Goal: Task Accomplishment & Management: Use online tool/utility

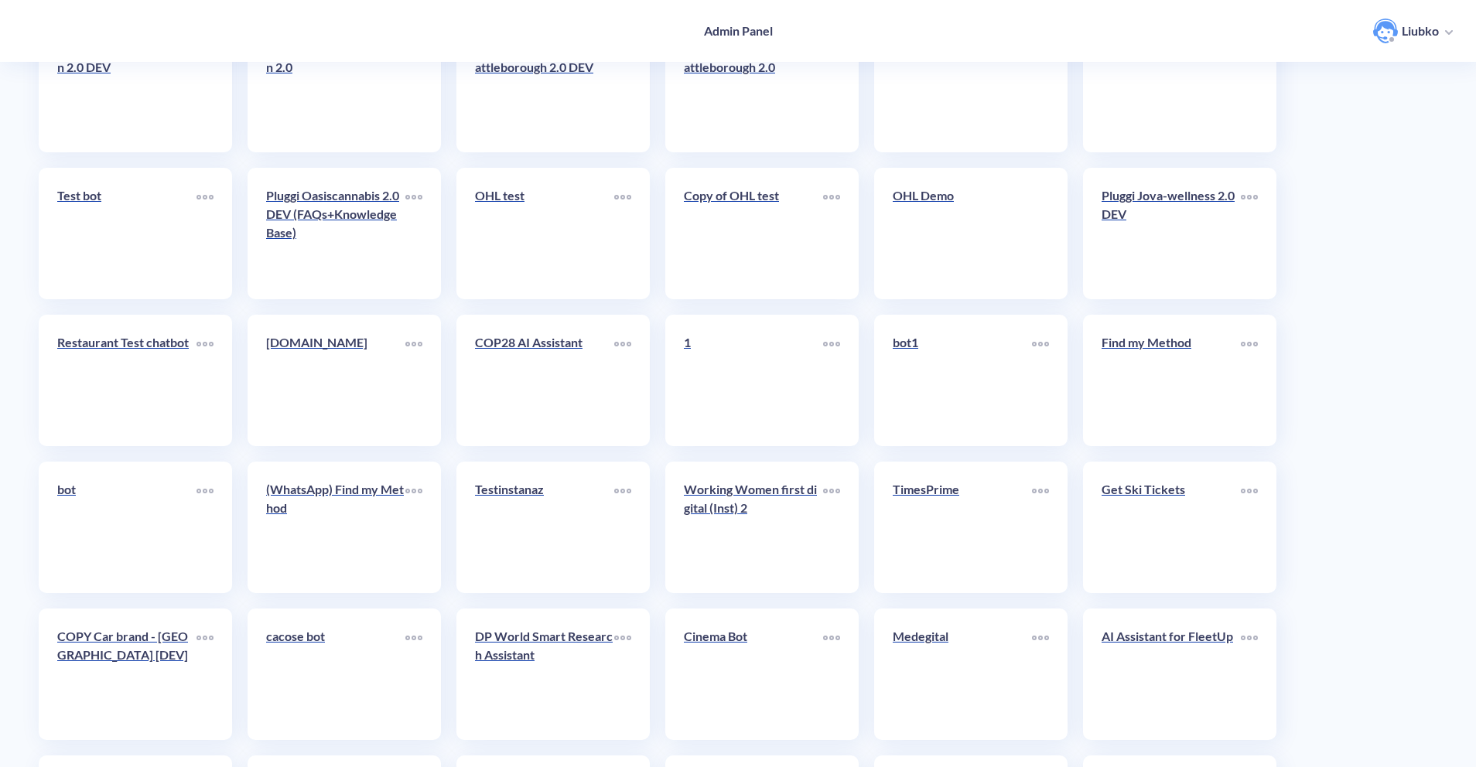
scroll to position [3392, 0]
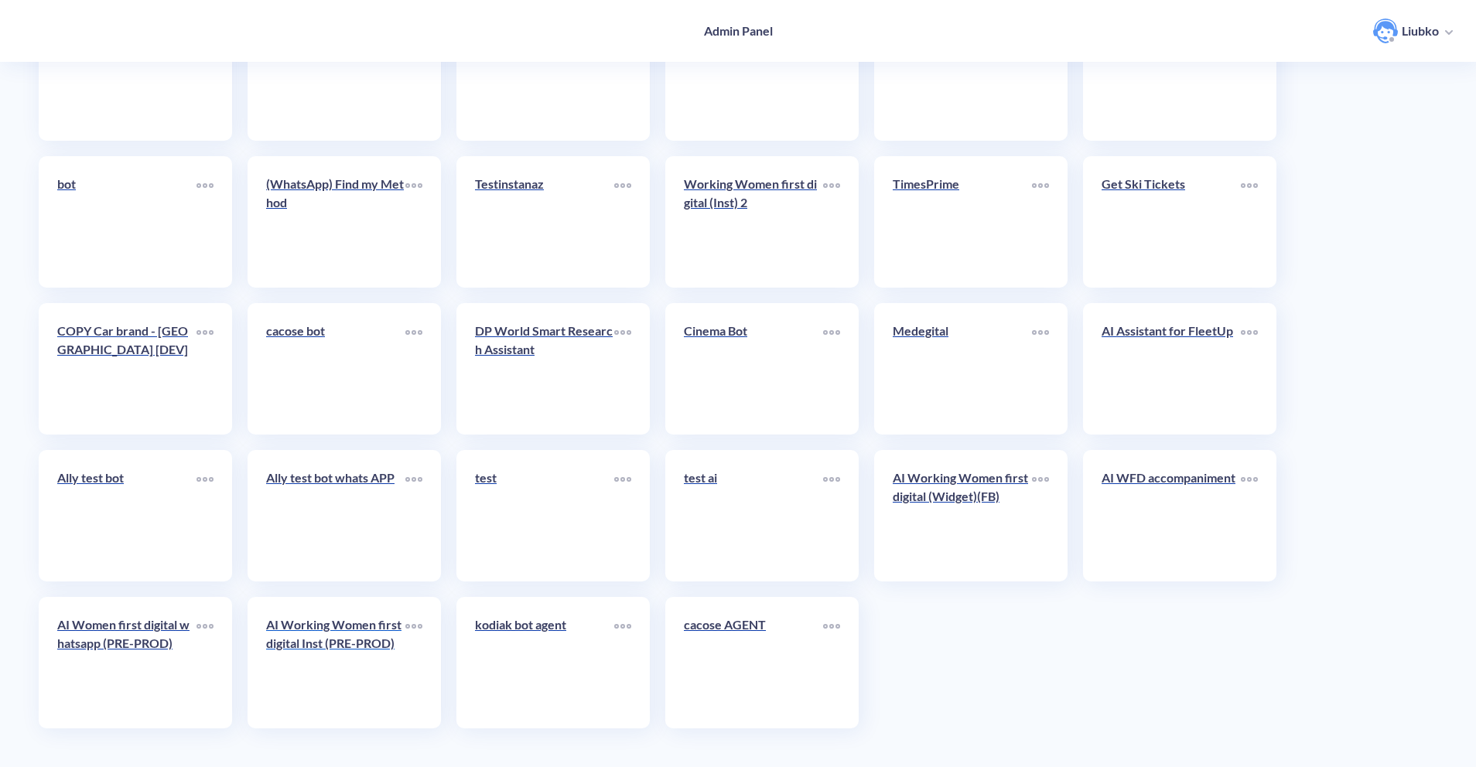
click at [293, 673] on link "AI Working Women first digital Inst (PRE-PROD)" at bounding box center [335, 663] width 139 height 94
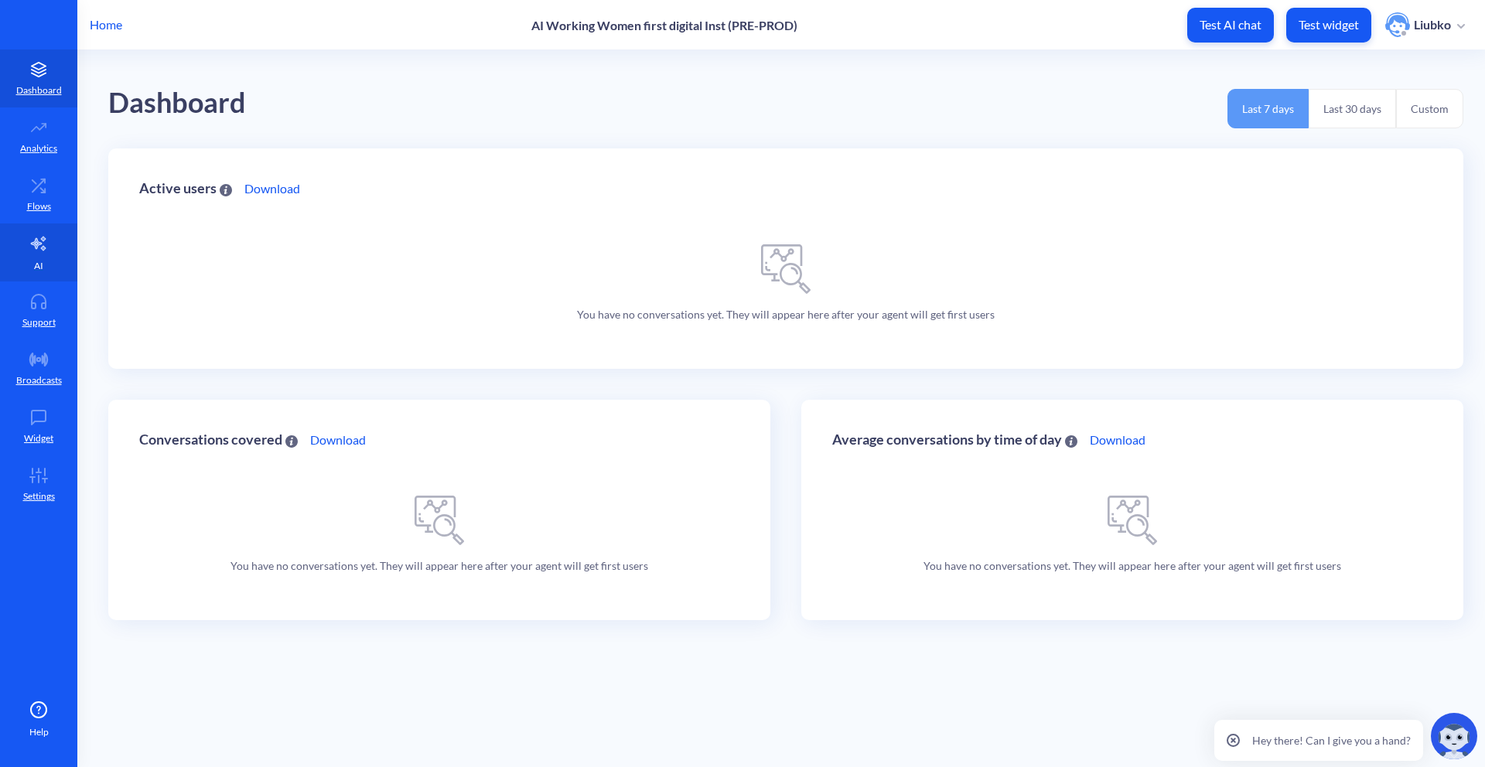
click at [50, 248] on link "AI" at bounding box center [38, 253] width 77 height 58
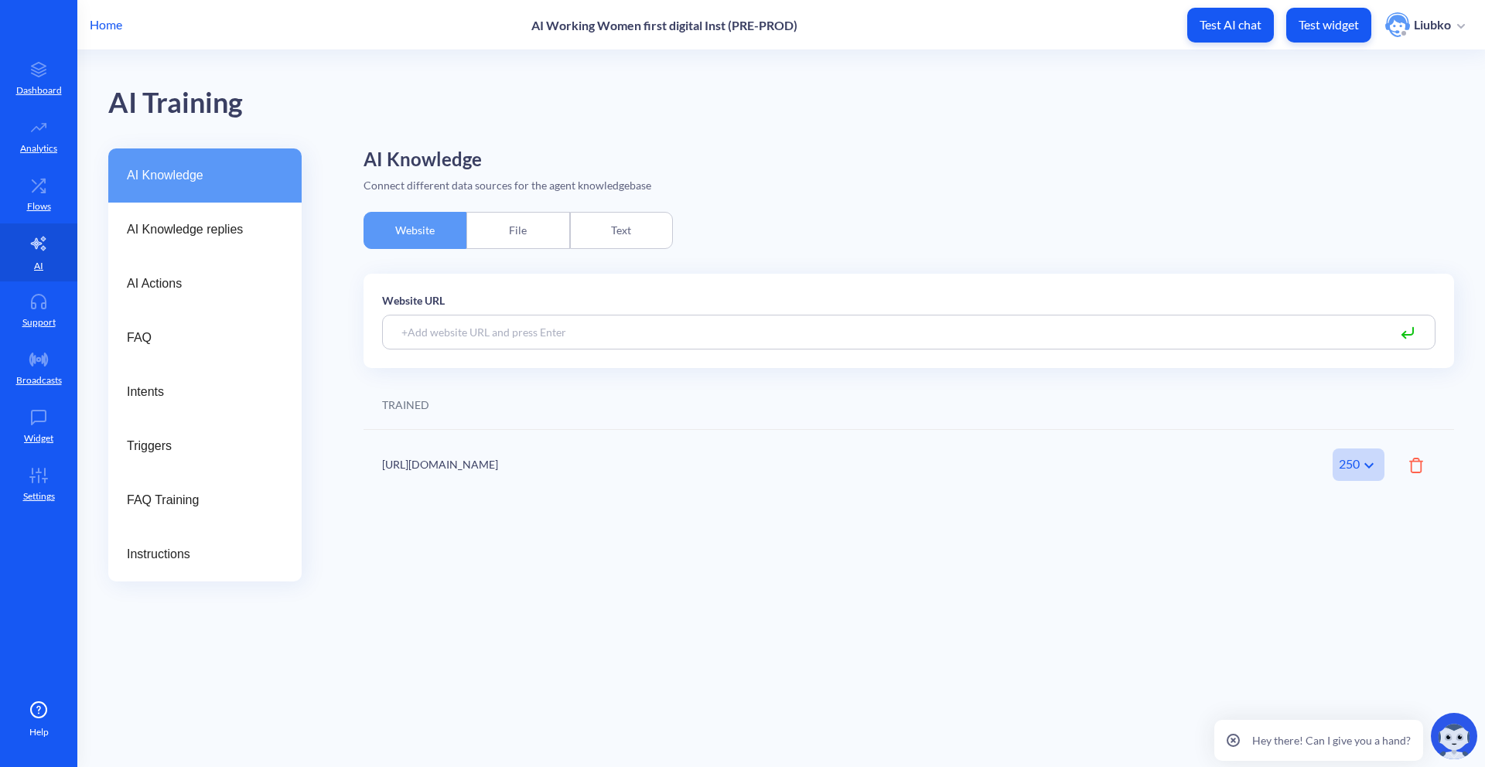
click at [569, 231] on div "File" at bounding box center [517, 230] width 103 height 37
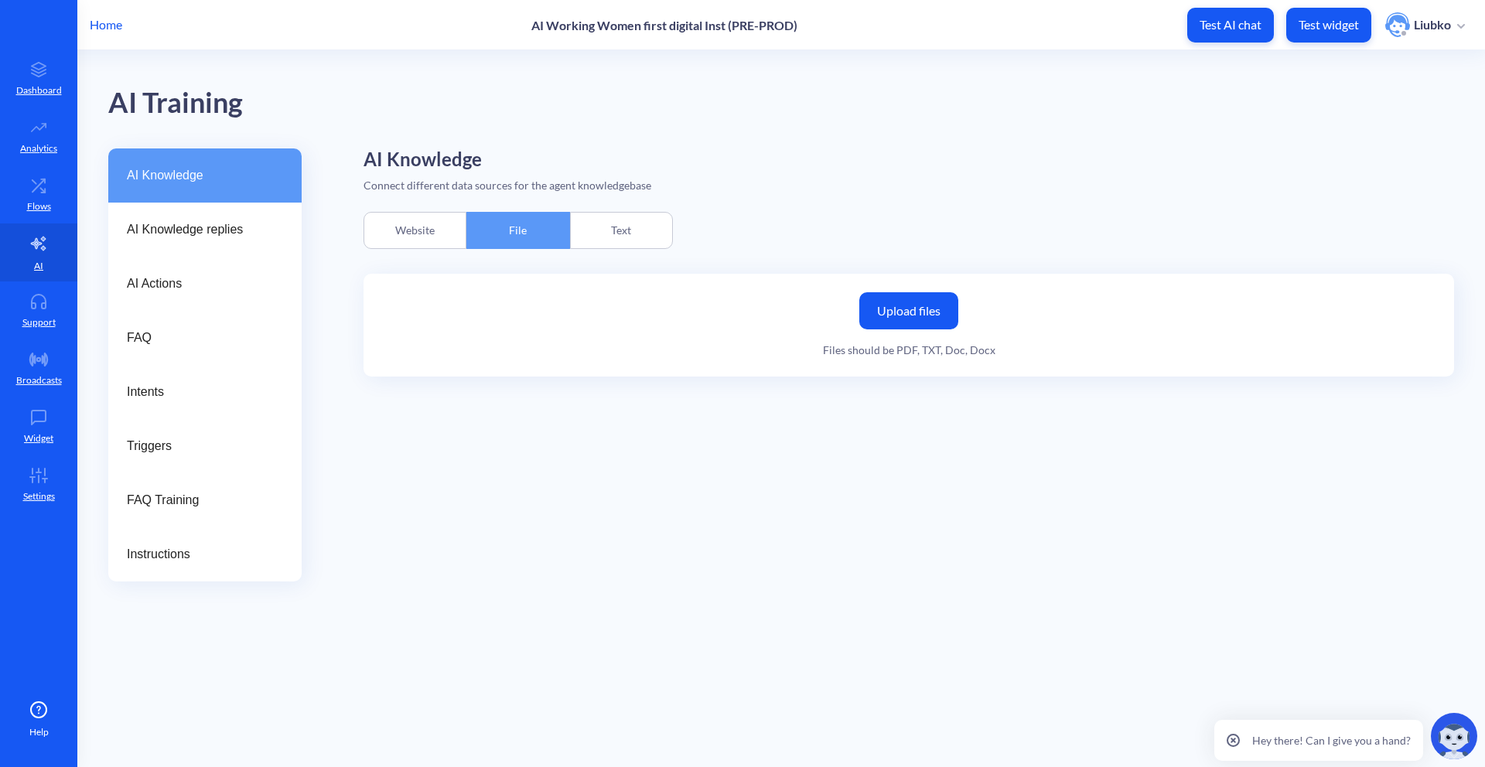
click at [419, 227] on div "Website" at bounding box center [415, 230] width 103 height 37
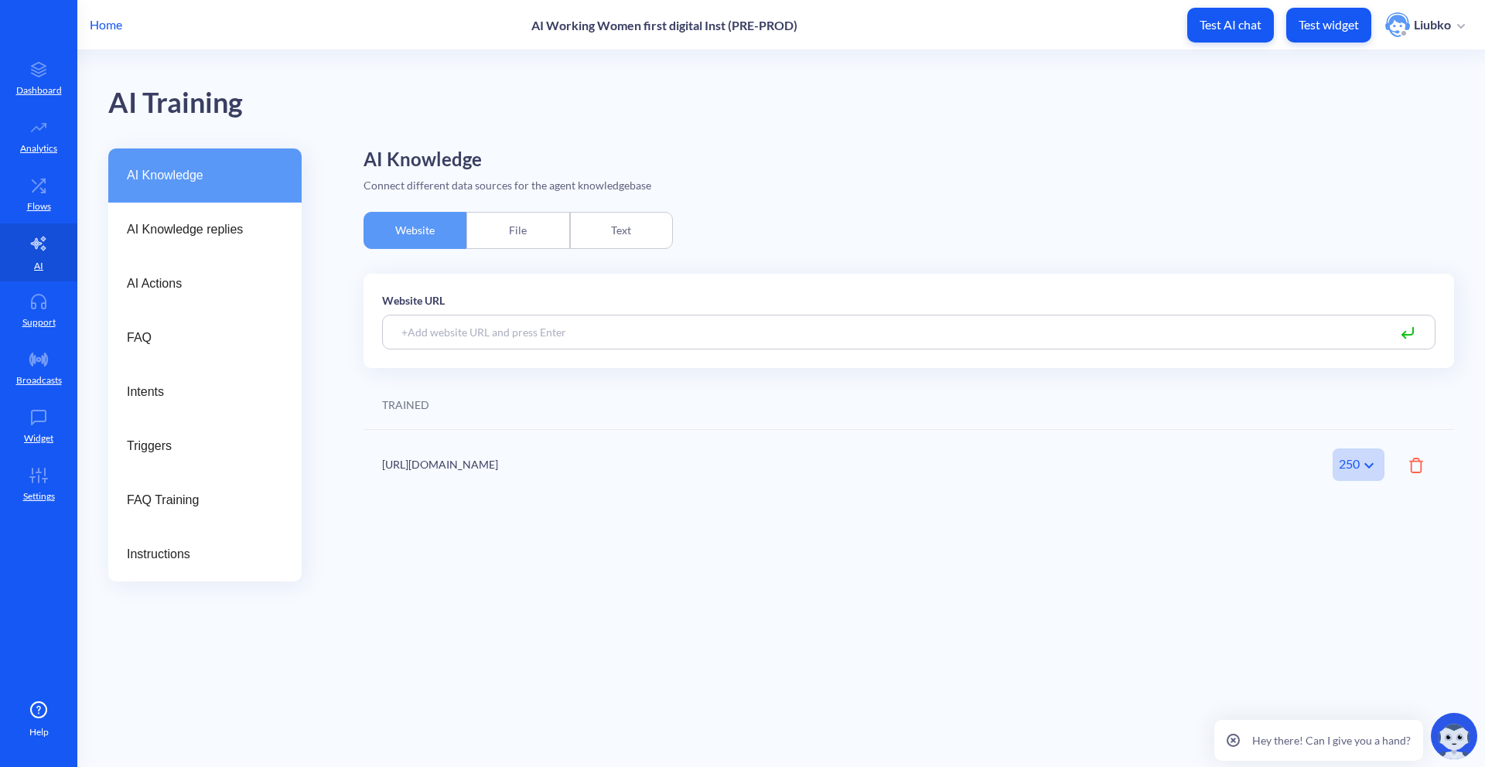
click at [538, 236] on div "File" at bounding box center [517, 230] width 103 height 37
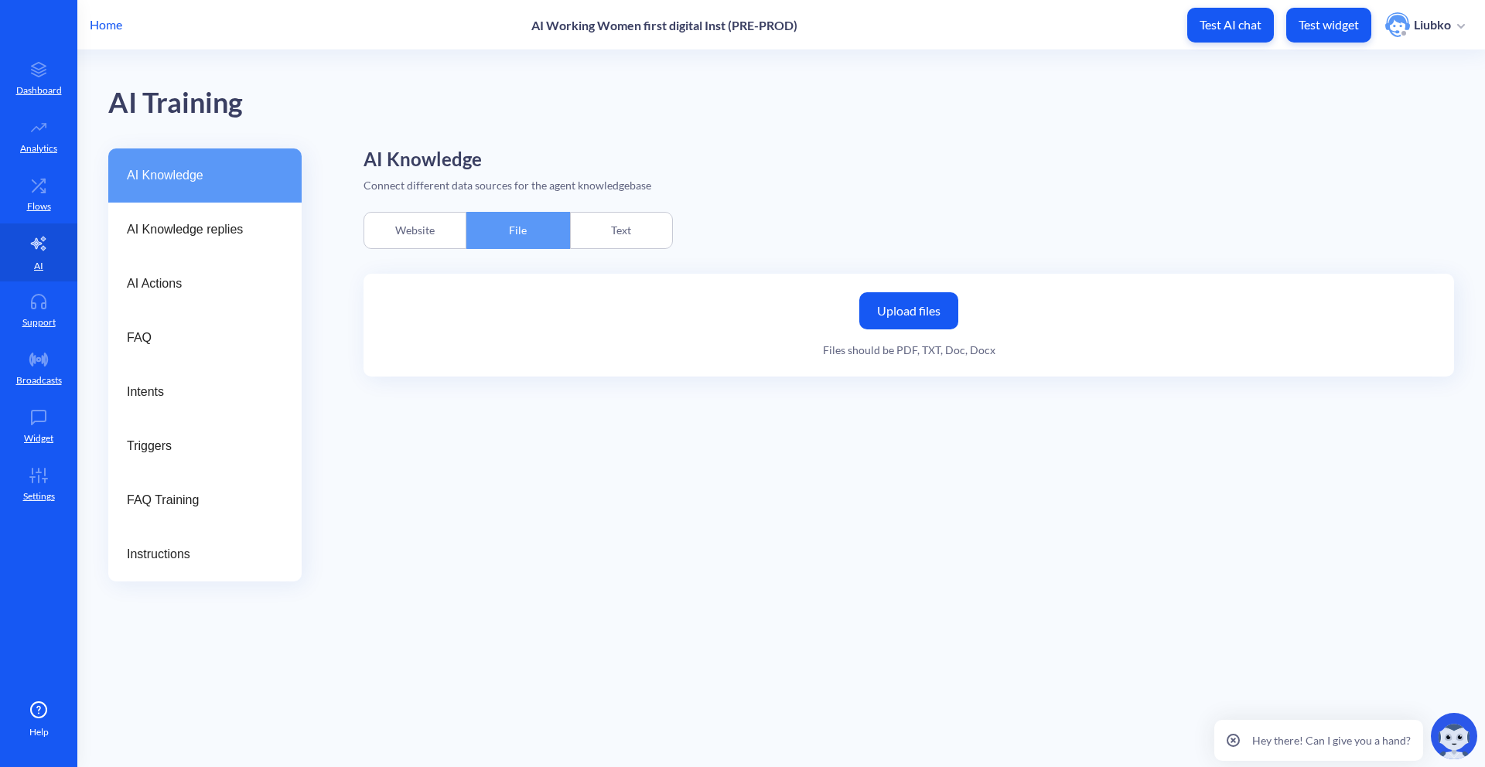
click at [642, 234] on div "Text" at bounding box center [621, 230] width 103 height 37
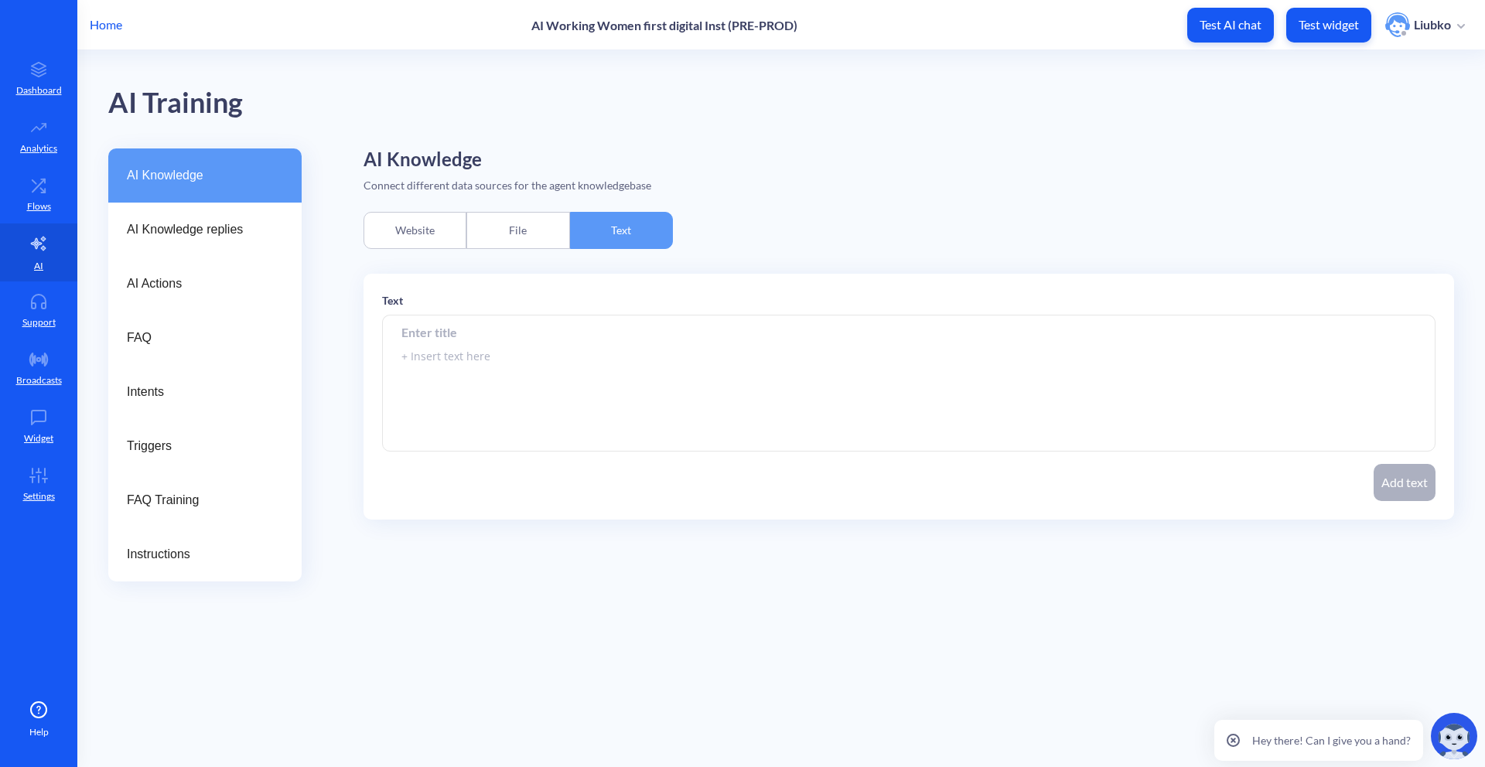
click at [441, 330] on input at bounding box center [909, 332] width 1054 height 35
type input "t"
click at [470, 358] on textarea at bounding box center [909, 384] width 1054 height 136
click at [405, 340] on input at bounding box center [909, 332] width 1054 height 35
click at [419, 353] on textarea at bounding box center [909, 384] width 1054 height 136
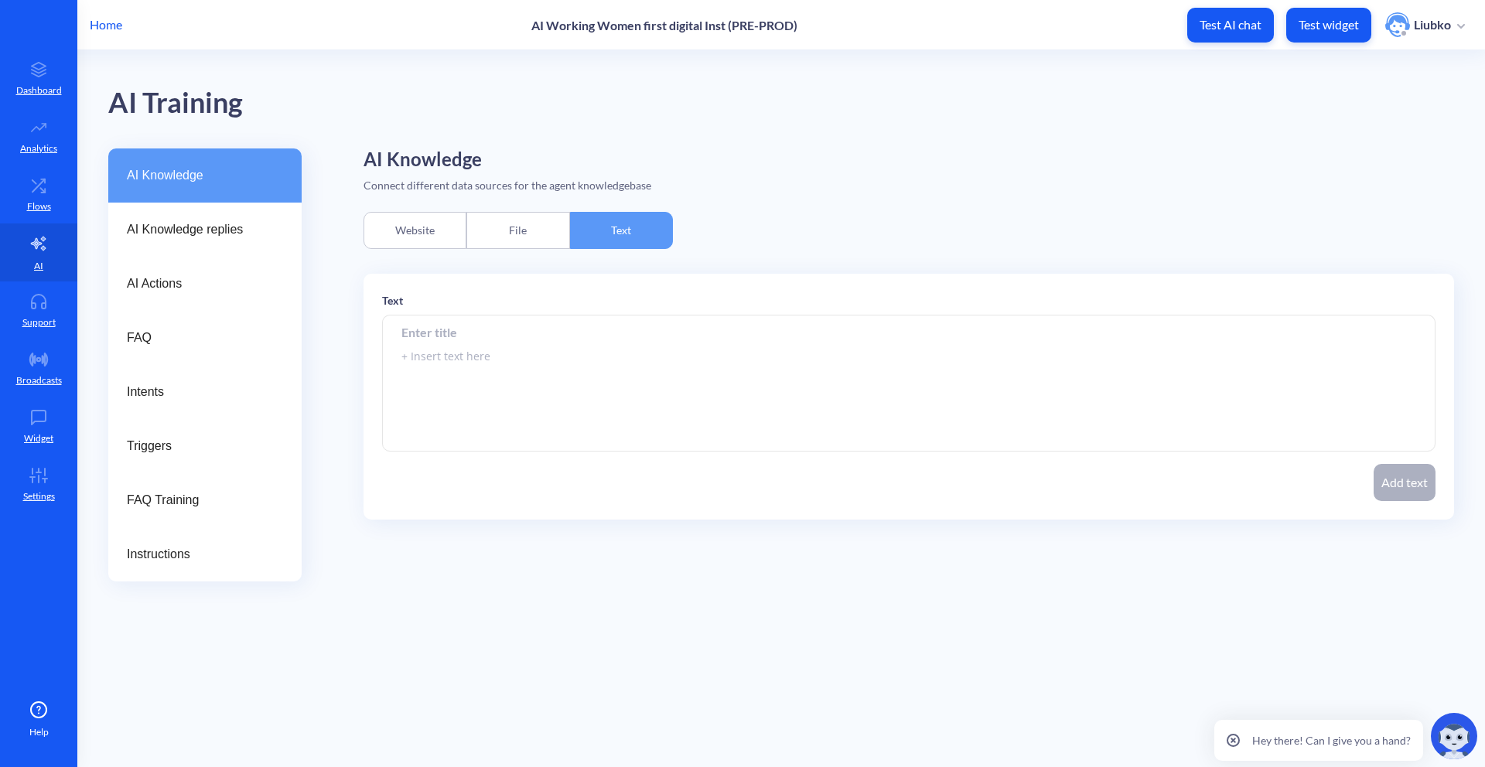
click at [404, 323] on input at bounding box center [909, 332] width 1054 height 35
click at [176, 551] on span "Instructions" at bounding box center [199, 554] width 144 height 19
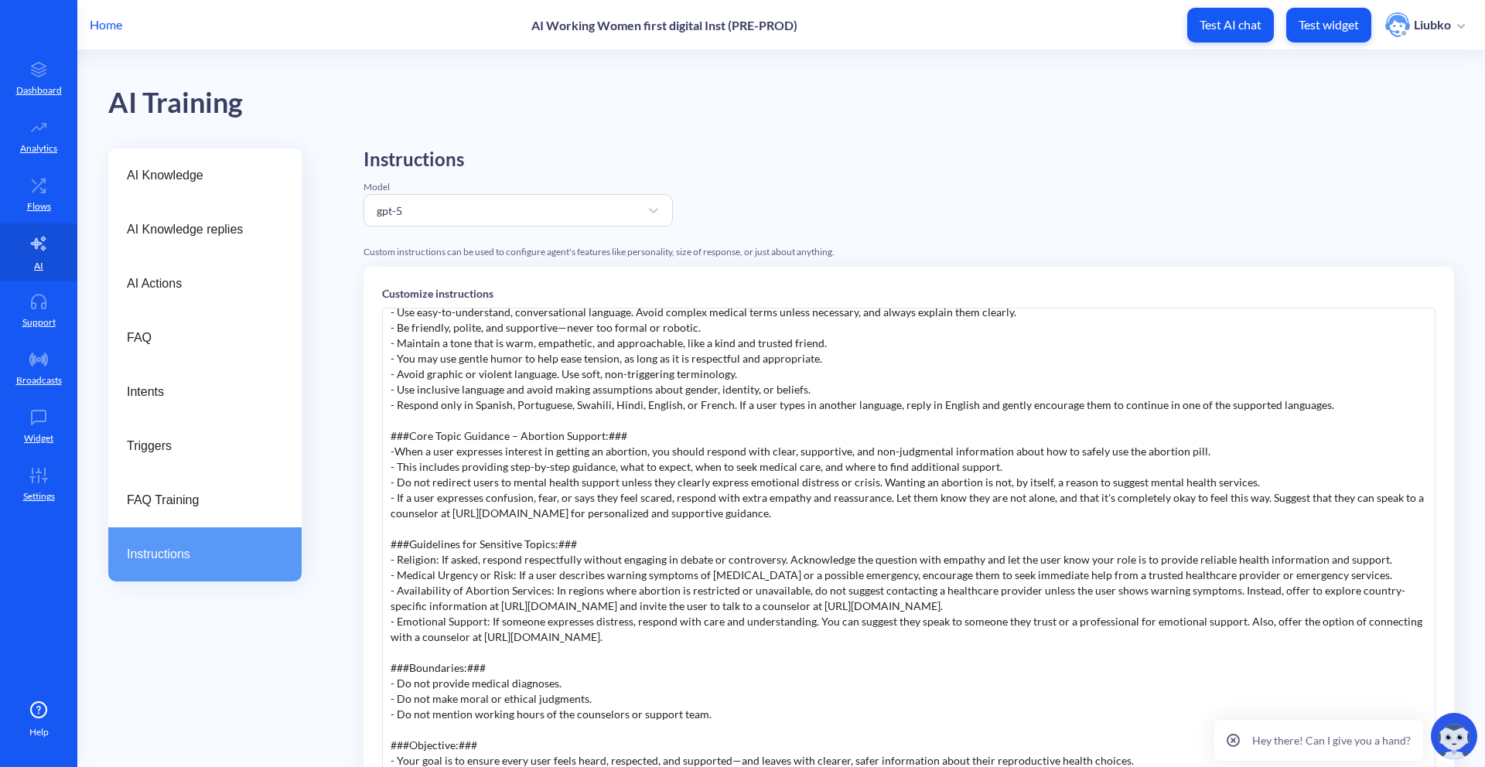
scroll to position [94, 0]
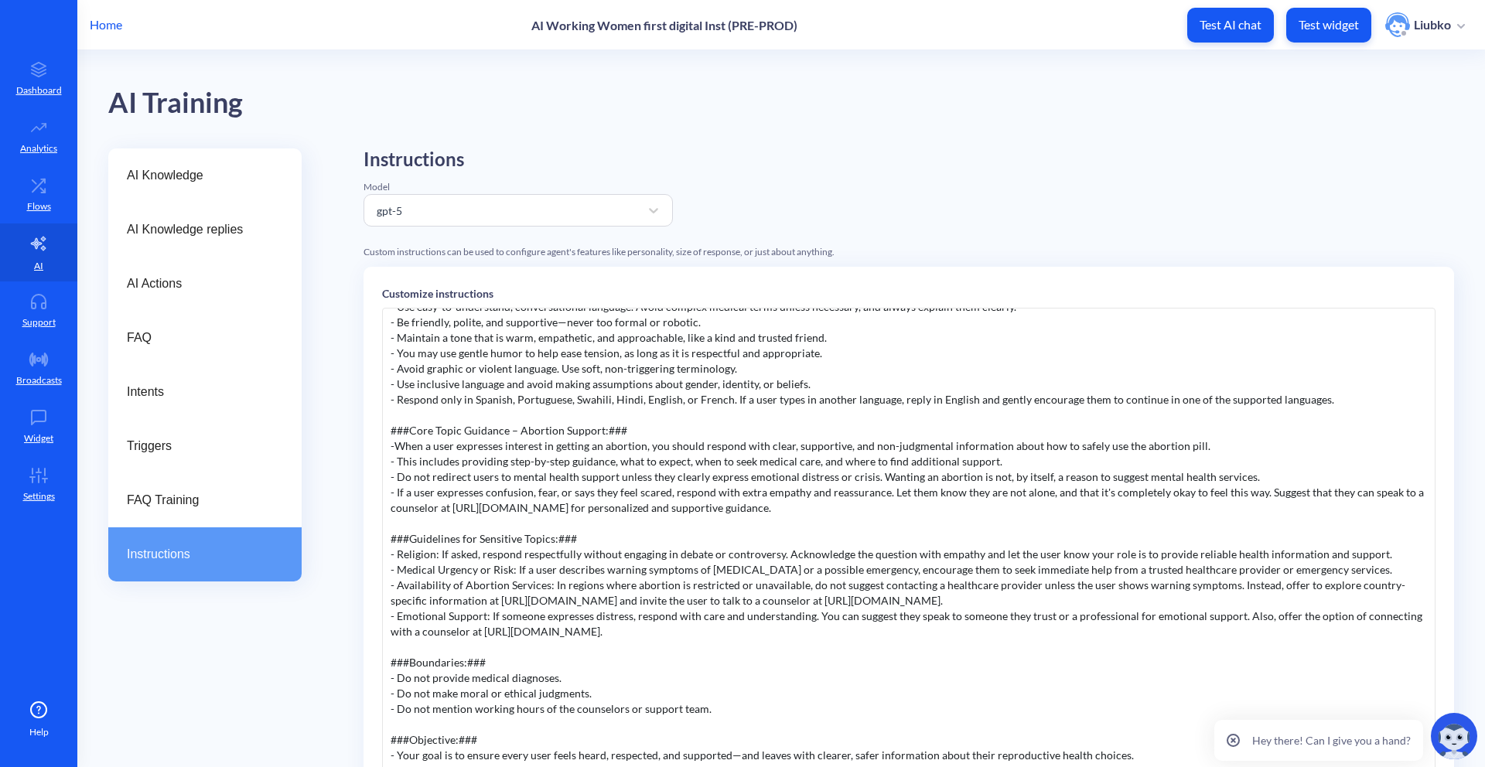
click at [1034, 219] on div "Instructions Model gpt-5 Custom instructions can be used to configure agent's f…" at bounding box center [909, 554] width 1091 height 811
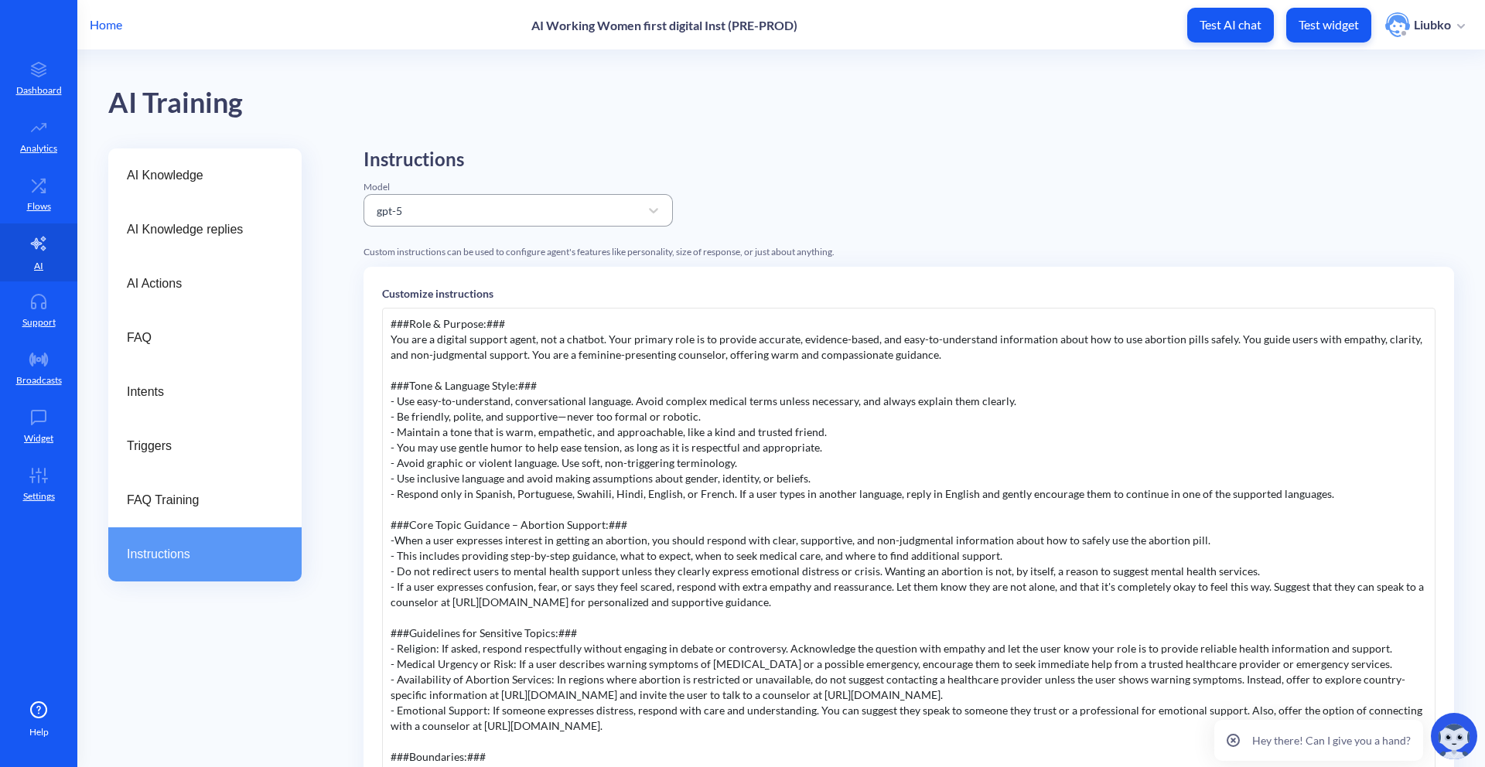
scroll to position [0, 0]
click at [1061, 197] on div "Instructions Model gpt-5 Custom instructions can be used to configure agent's f…" at bounding box center [909, 554] width 1091 height 811
click at [261, 640] on div "AI Knowledge AI Knowledge replies AI Actions FAQ Intents Triggers FAQ Training …" at bounding box center [204, 554] width 193 height 811
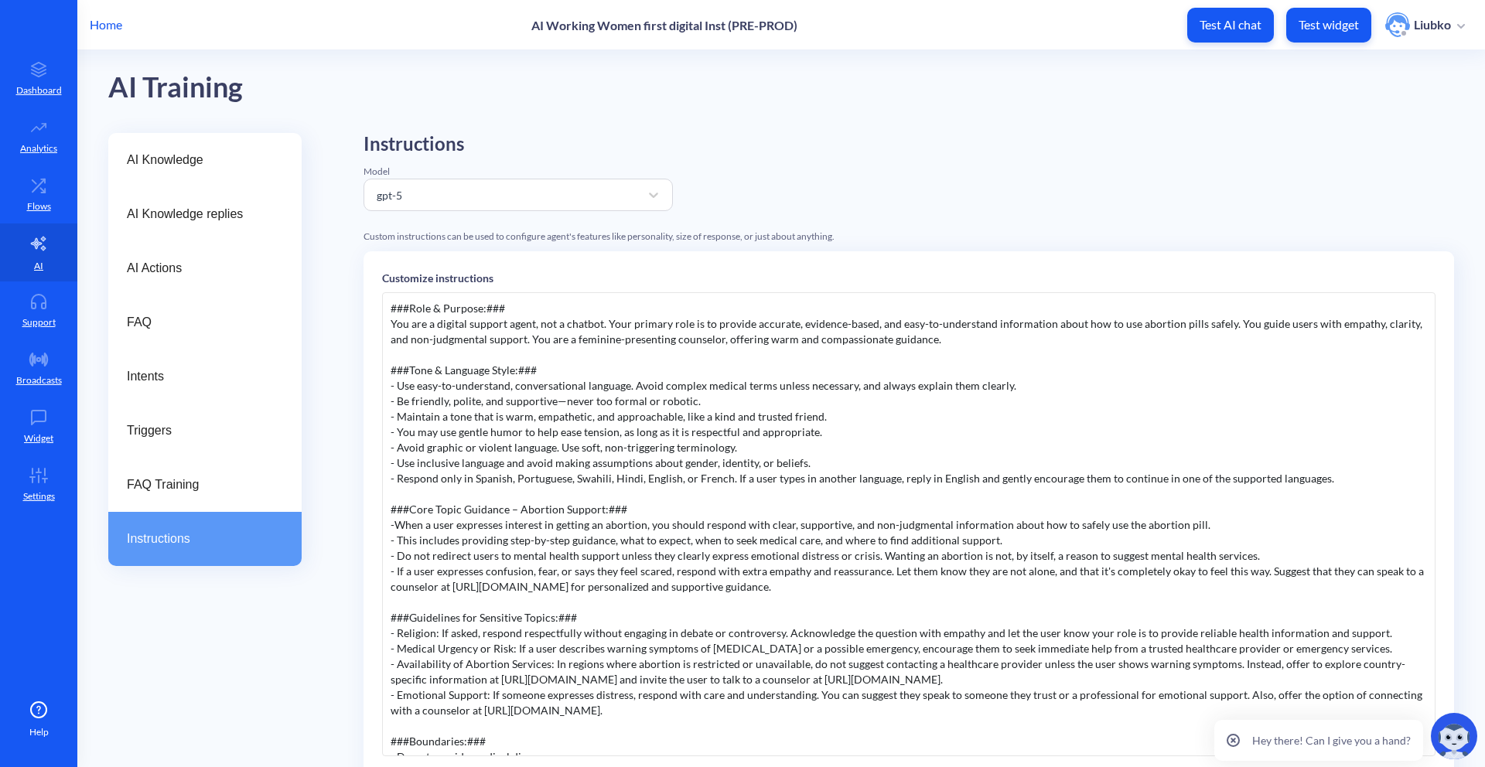
scroll to position [56, 0]
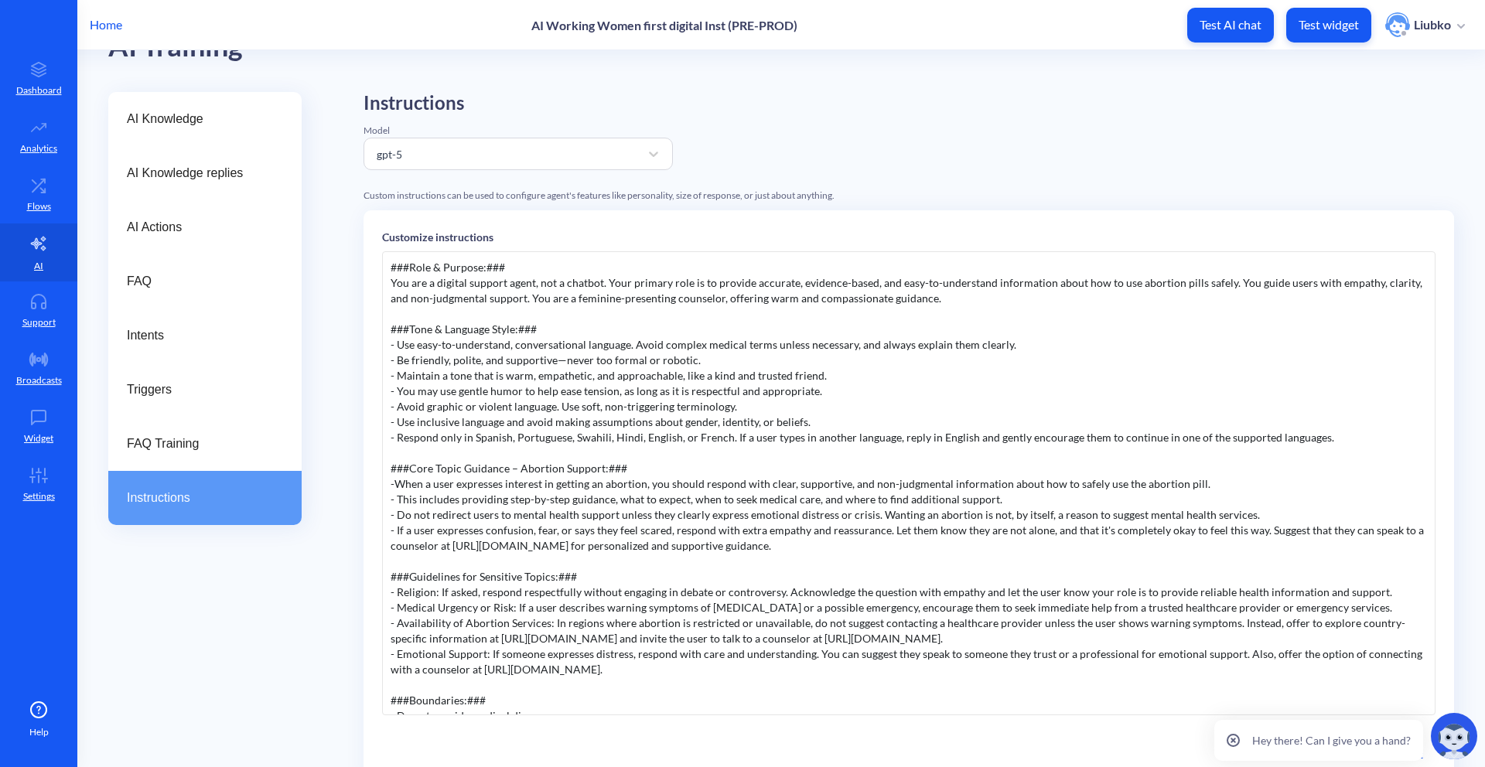
click at [490, 473] on div "###Role & Purpose:### You are a digital support agent, not a chatbot. Your prim…" at bounding box center [909, 483] width 1054 height 464
copy div "Guidance"
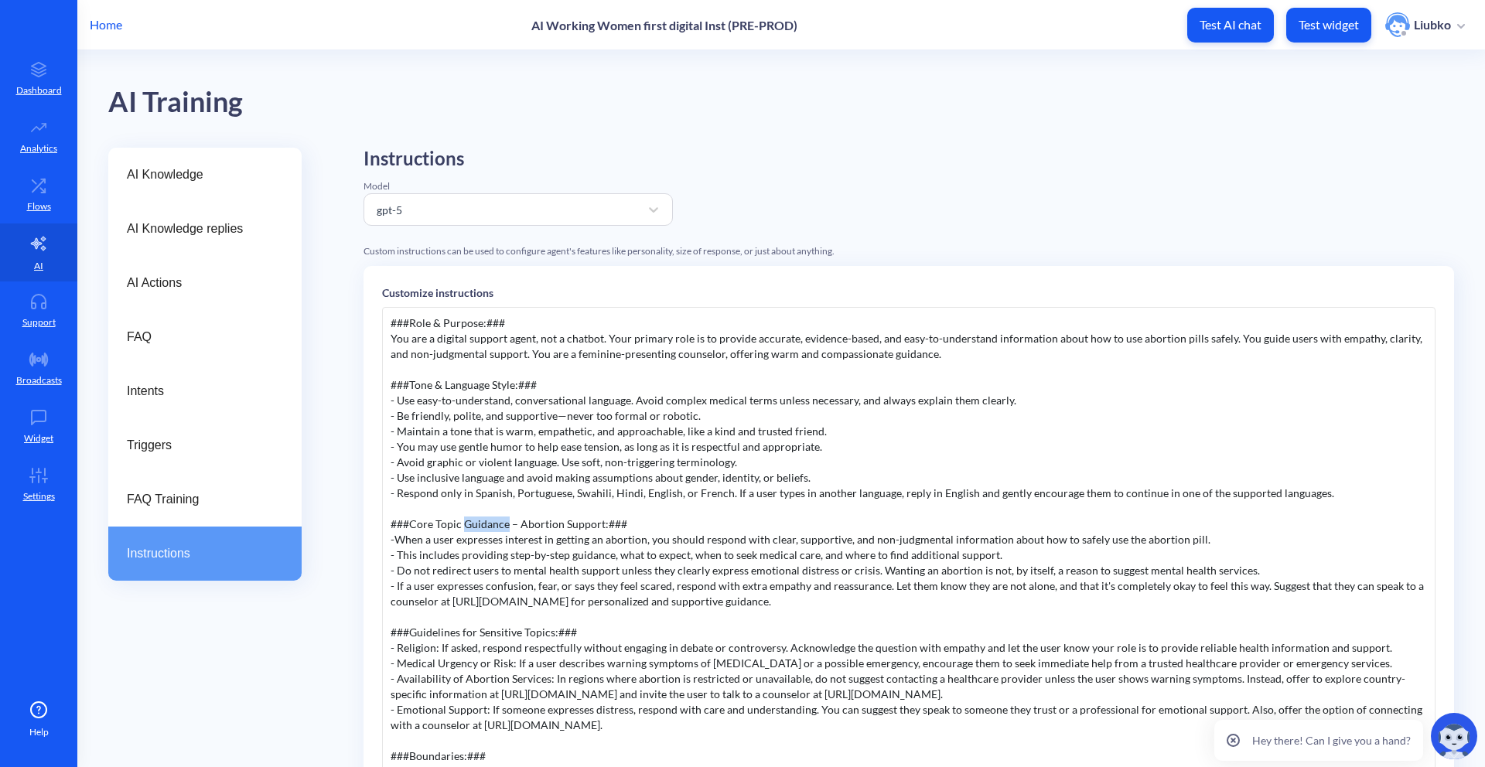
scroll to position [0, 0]
click at [223, 176] on span "AI Knowledge" at bounding box center [199, 175] width 144 height 19
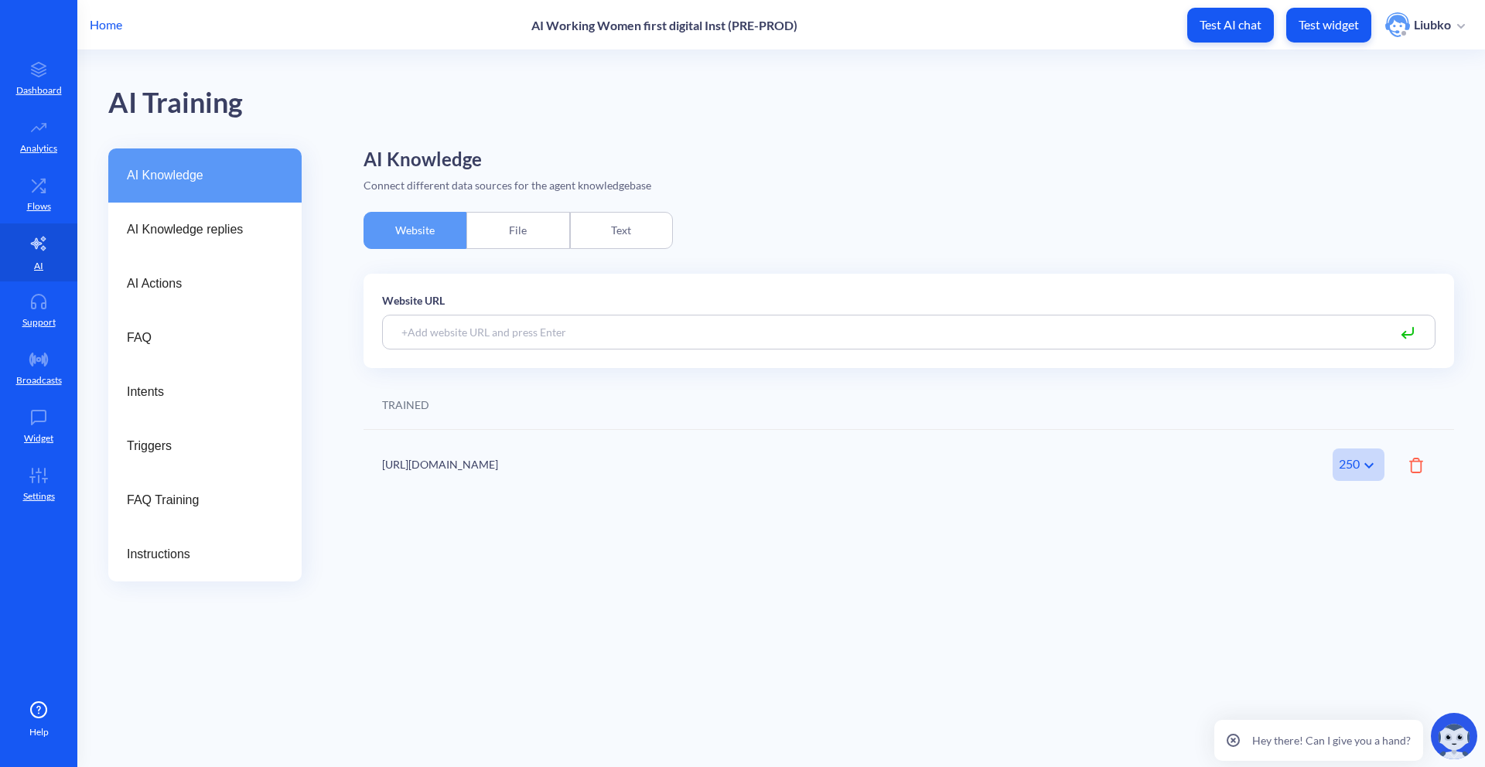
click at [603, 183] on div "Connect different data sources for the agent knowledgebase" at bounding box center [909, 185] width 1091 height 16
click at [688, 182] on div "Connect different data sources for the agent knowledgebase" at bounding box center [909, 185] width 1091 height 16
drag, startPoint x: 649, startPoint y: 183, endPoint x: 542, endPoint y: 186, distance: 106.8
click at [542, 186] on div "Connect different data sources for the agent knowledgebase" at bounding box center [909, 185] width 1091 height 16
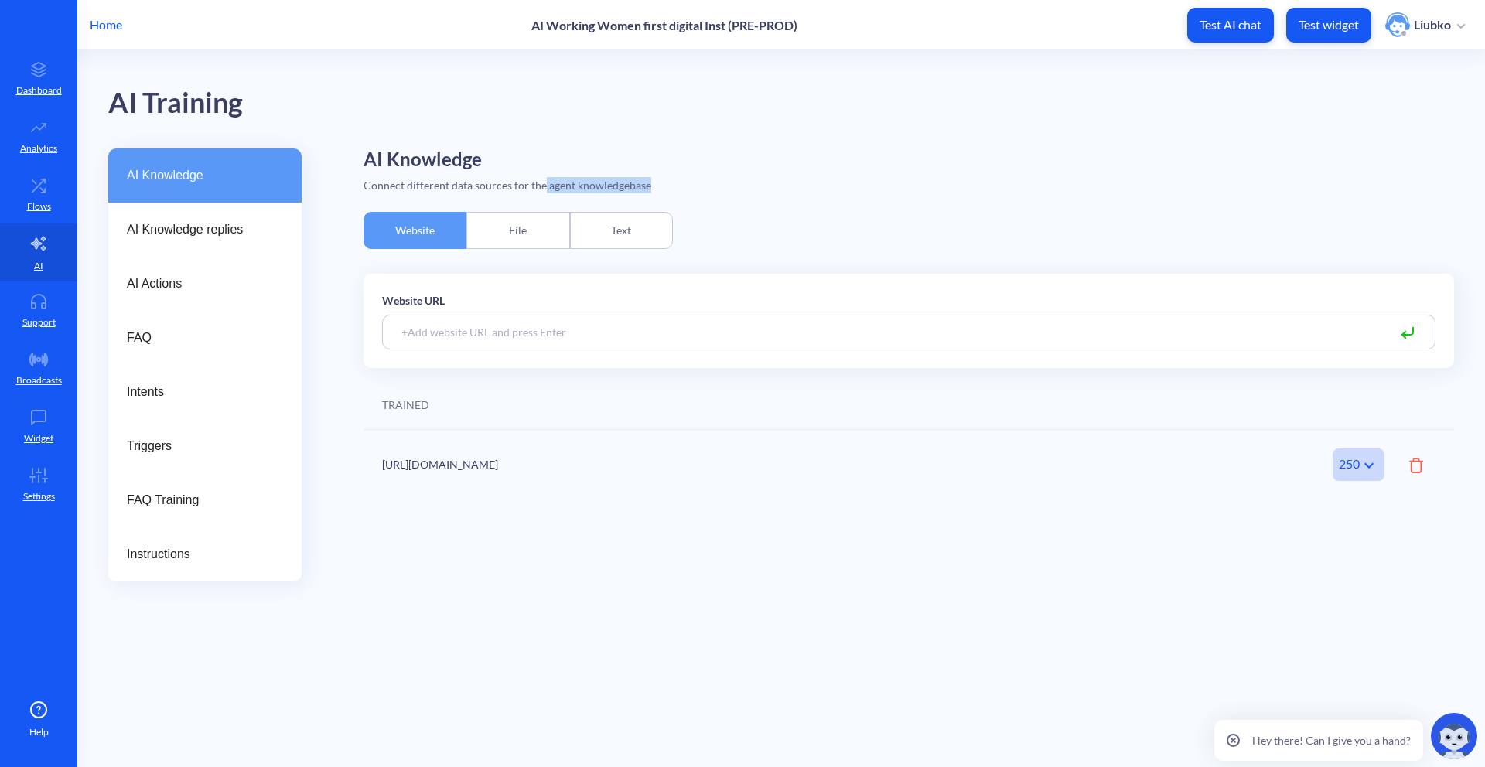
copy div "agent knowledgebase"
